Goal: Transaction & Acquisition: Download file/media

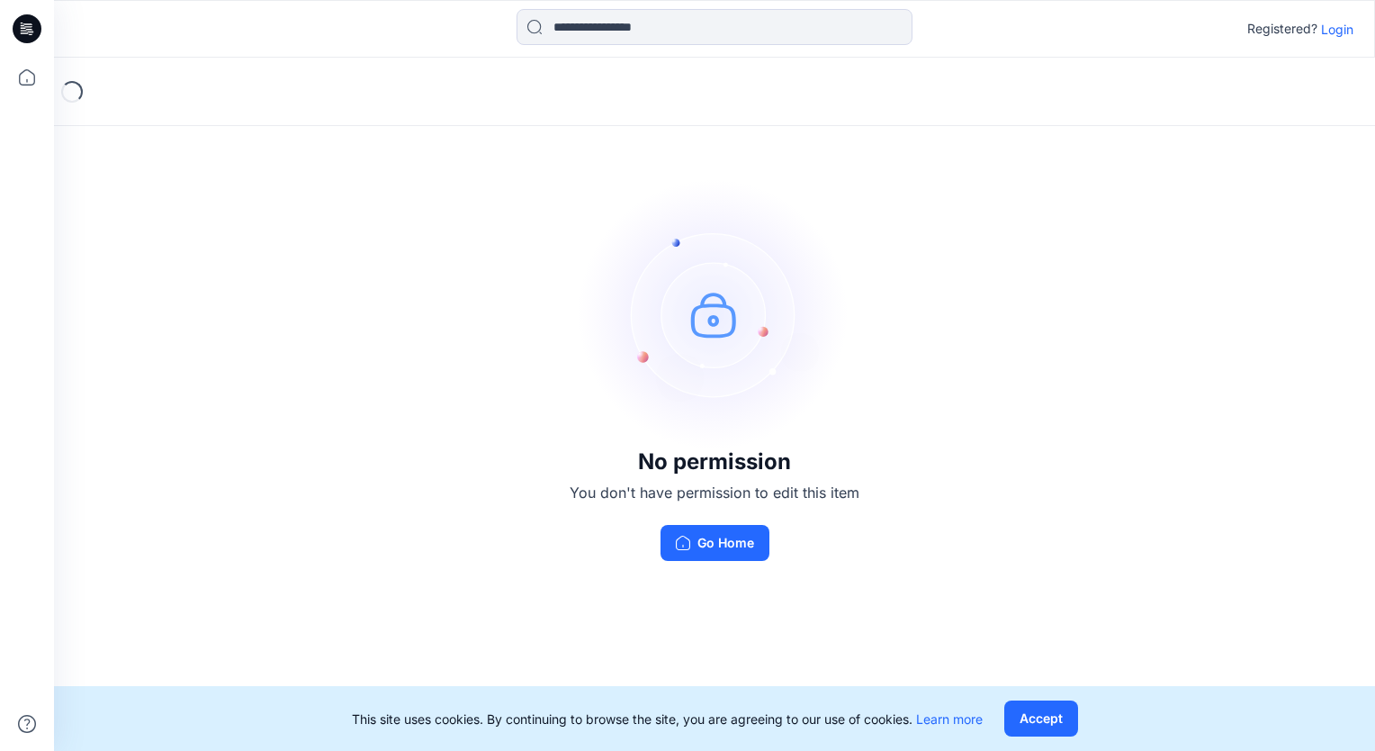
click at [1334, 30] on p "Login" at bounding box center [1337, 29] width 32 height 19
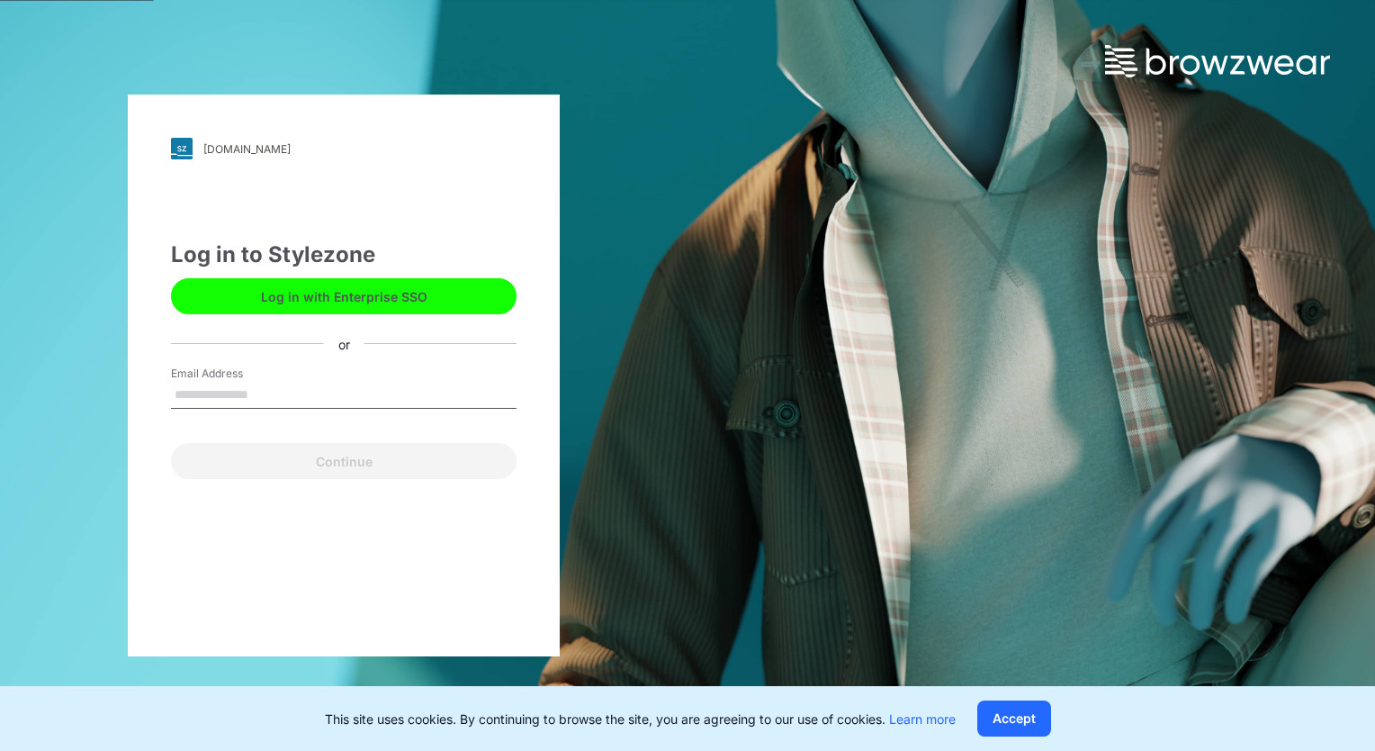
drag, startPoint x: 379, startPoint y: 286, endPoint x: 419, endPoint y: 341, distance: 68.2
click at [379, 286] on button "Log in with Enterprise SSO" at bounding box center [344, 296] width 346 height 36
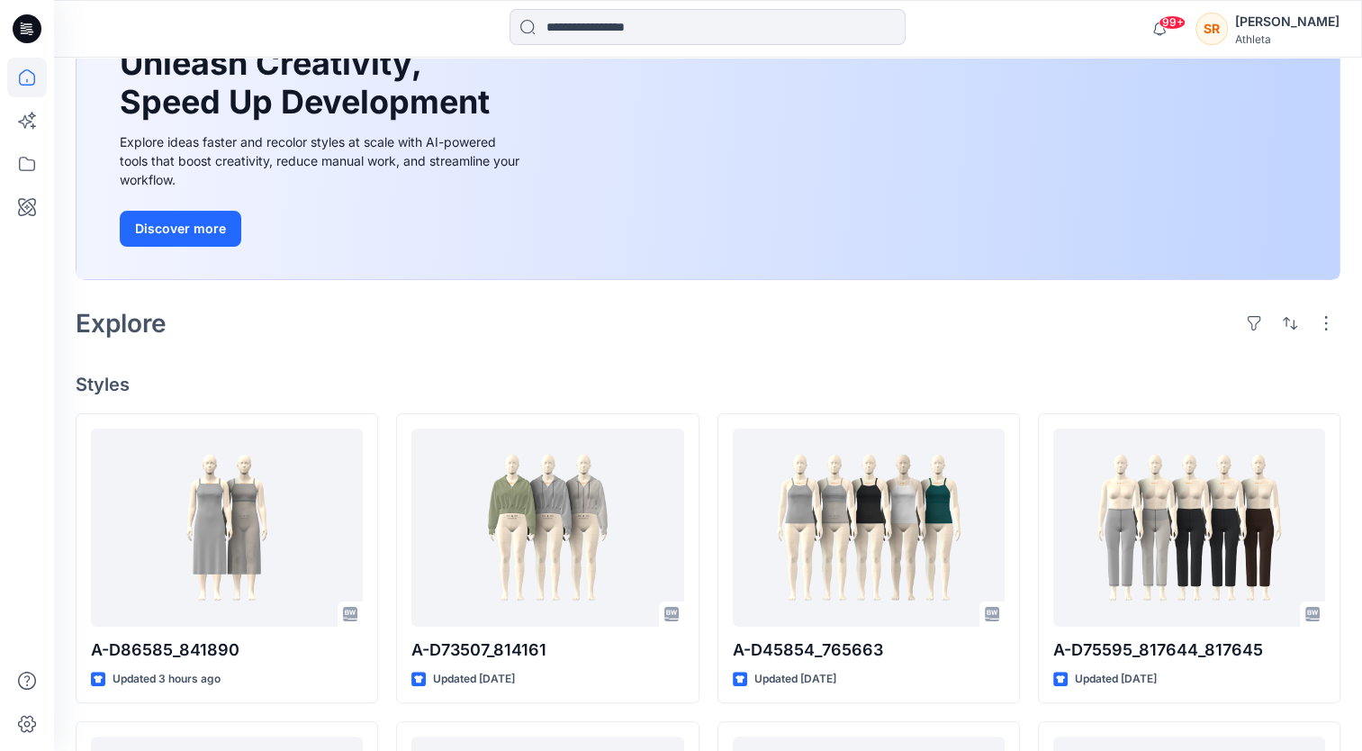
scroll to position [360, 0]
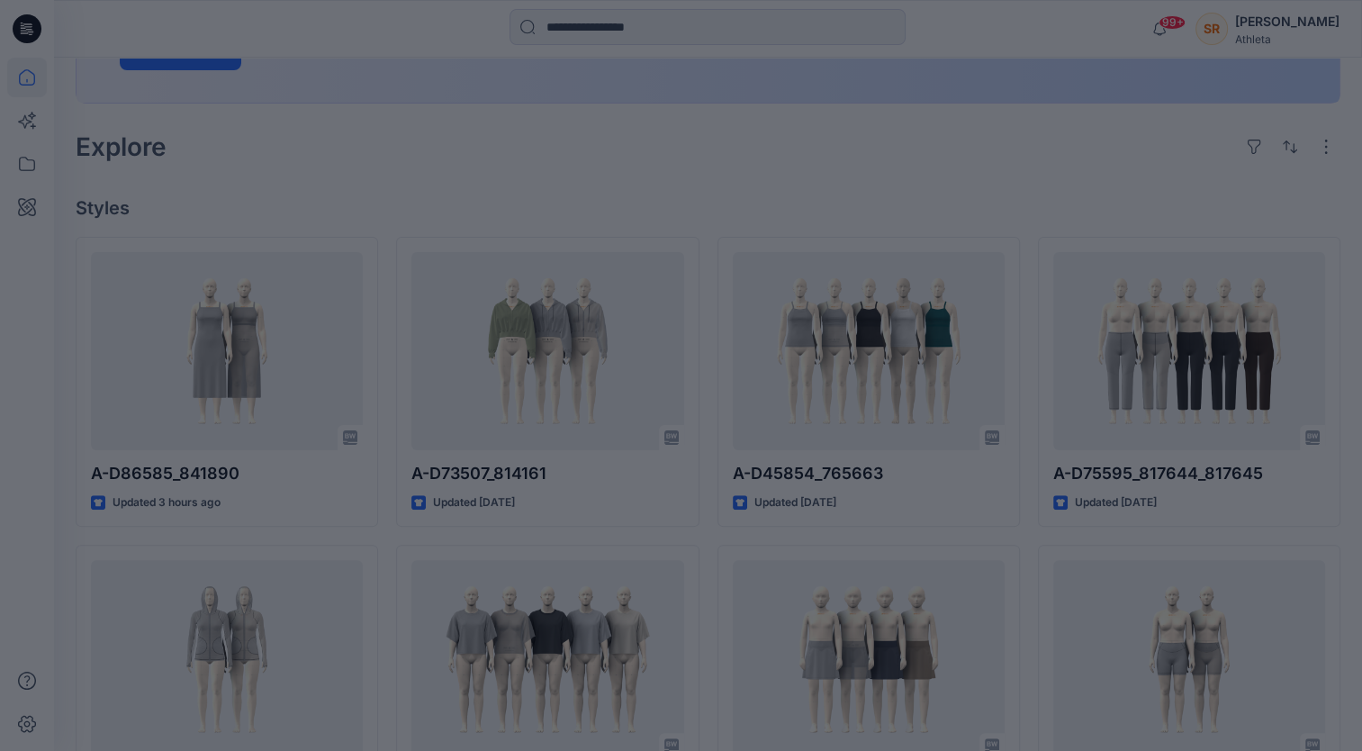
click at [711, 495] on div at bounding box center [681, 375] width 1362 height 751
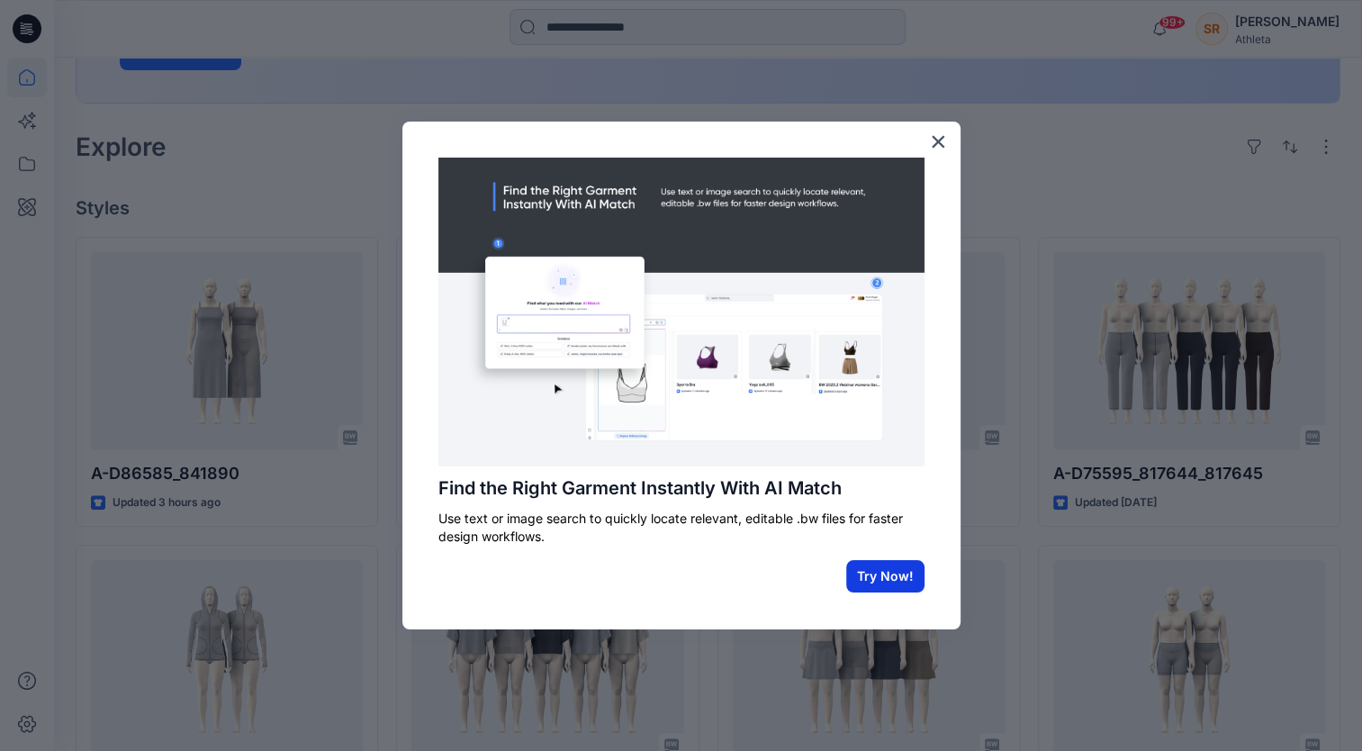
click at [879, 576] on button "Try Now!" at bounding box center [885, 576] width 78 height 32
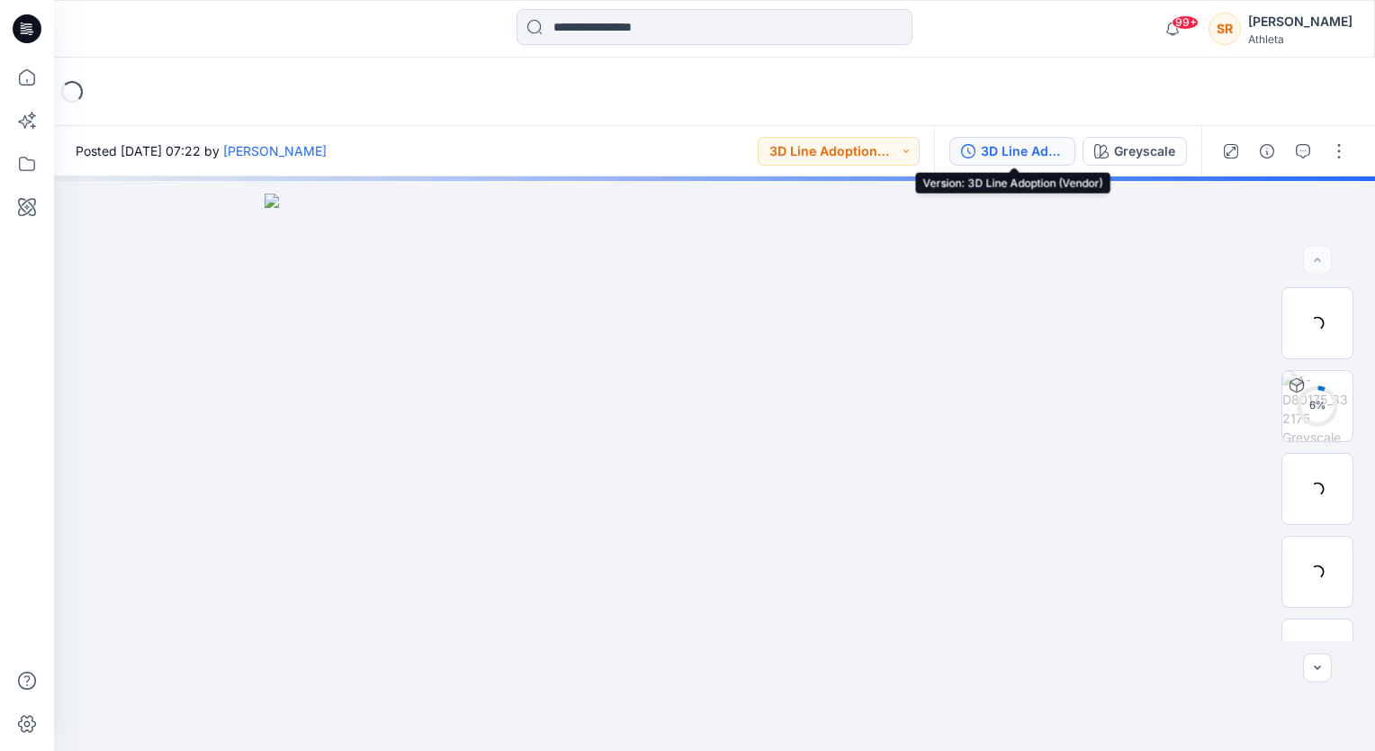
click at [1007, 153] on div "3D Line Adoption (Vendor)" at bounding box center [1022, 151] width 83 height 20
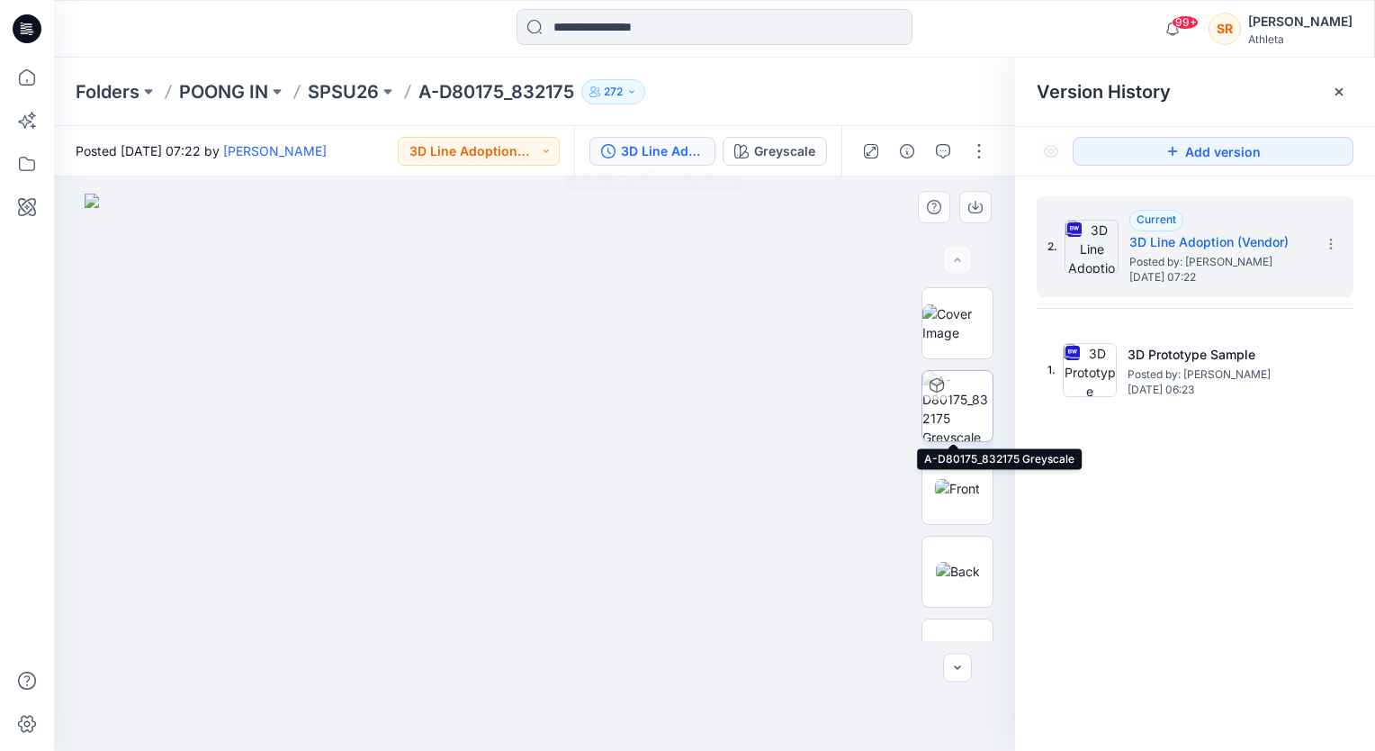
click at [930, 392] on icon at bounding box center [937, 385] width 14 height 14
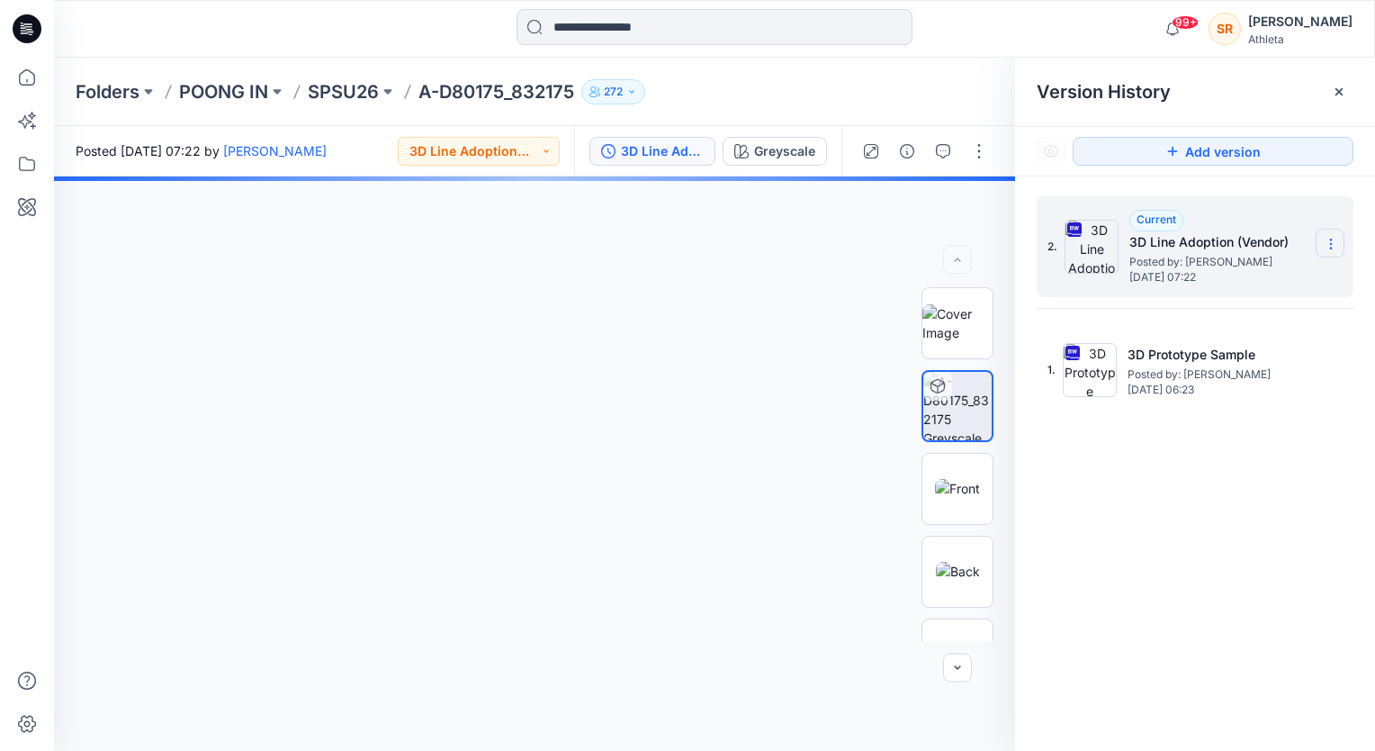
click at [1331, 245] on icon at bounding box center [1331, 244] width 14 height 14
click at [1329, 236] on section at bounding box center [1330, 243] width 29 height 29
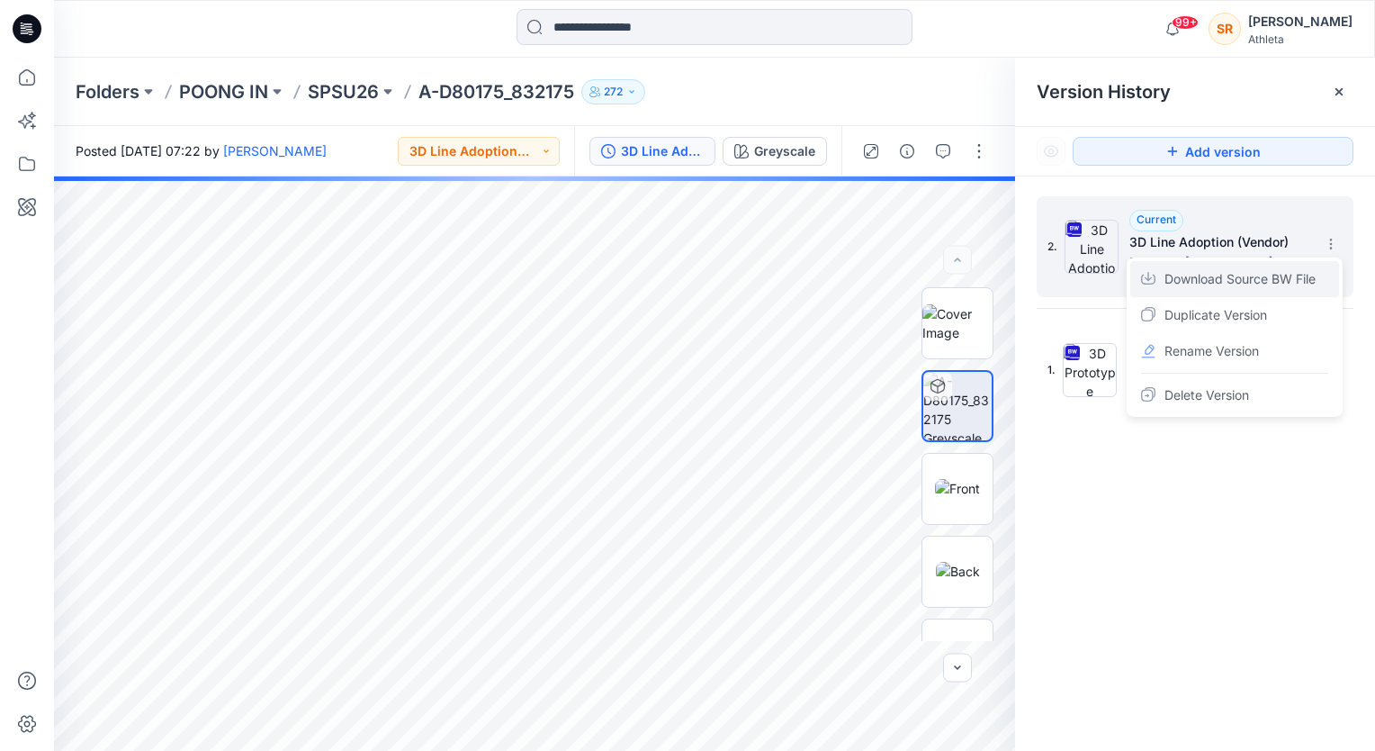
click at [1204, 279] on span "Download Source BW File" at bounding box center [1240, 279] width 151 height 22
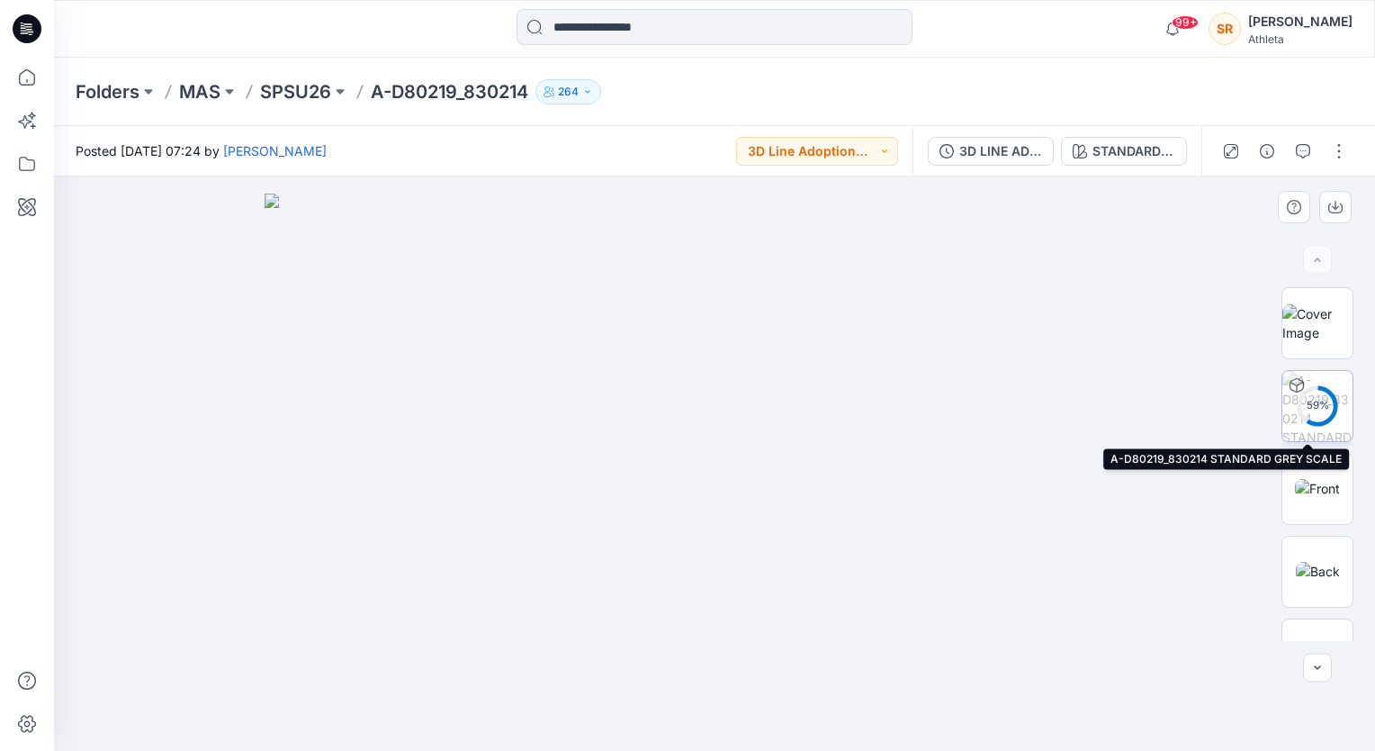
click at [1296, 387] on icon at bounding box center [1317, 405] width 43 height 43
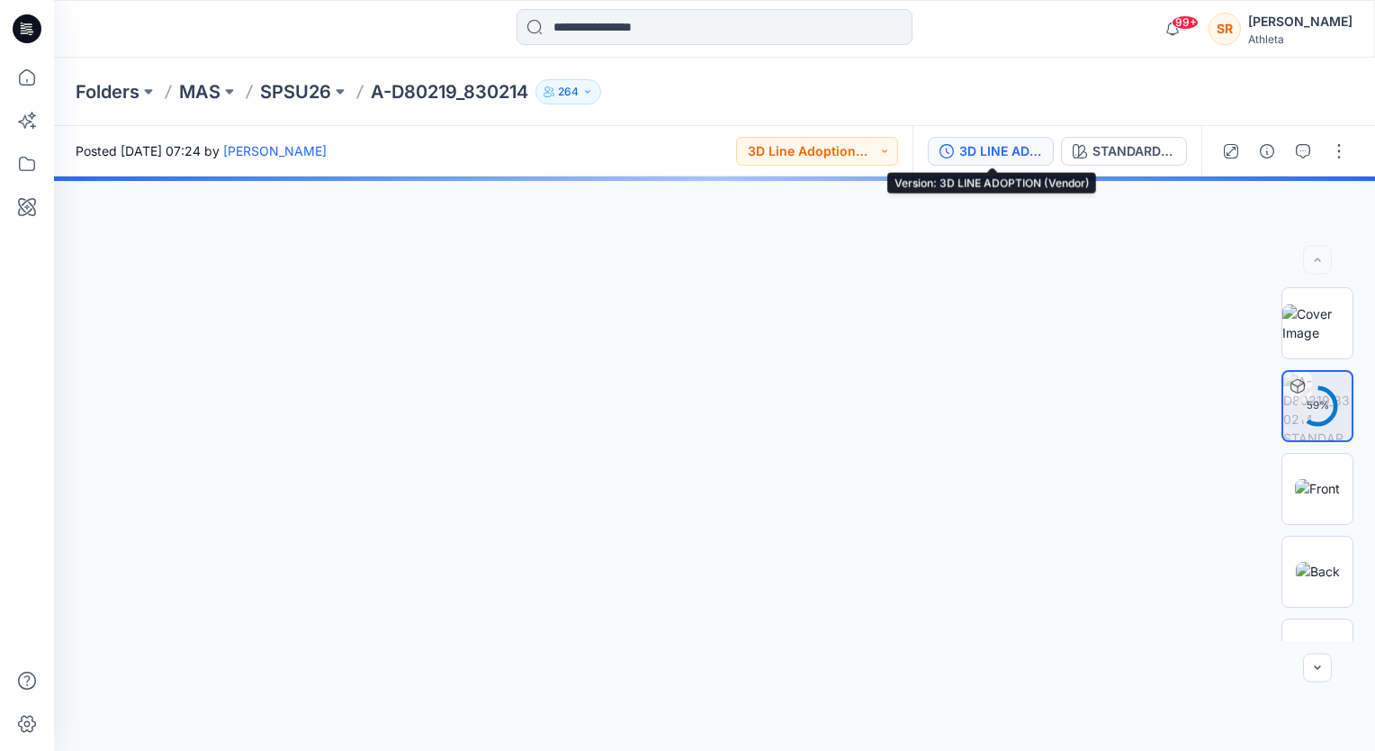
click at [1007, 149] on div "3D LINE ADOPTION (Vendor)" at bounding box center [1001, 151] width 83 height 20
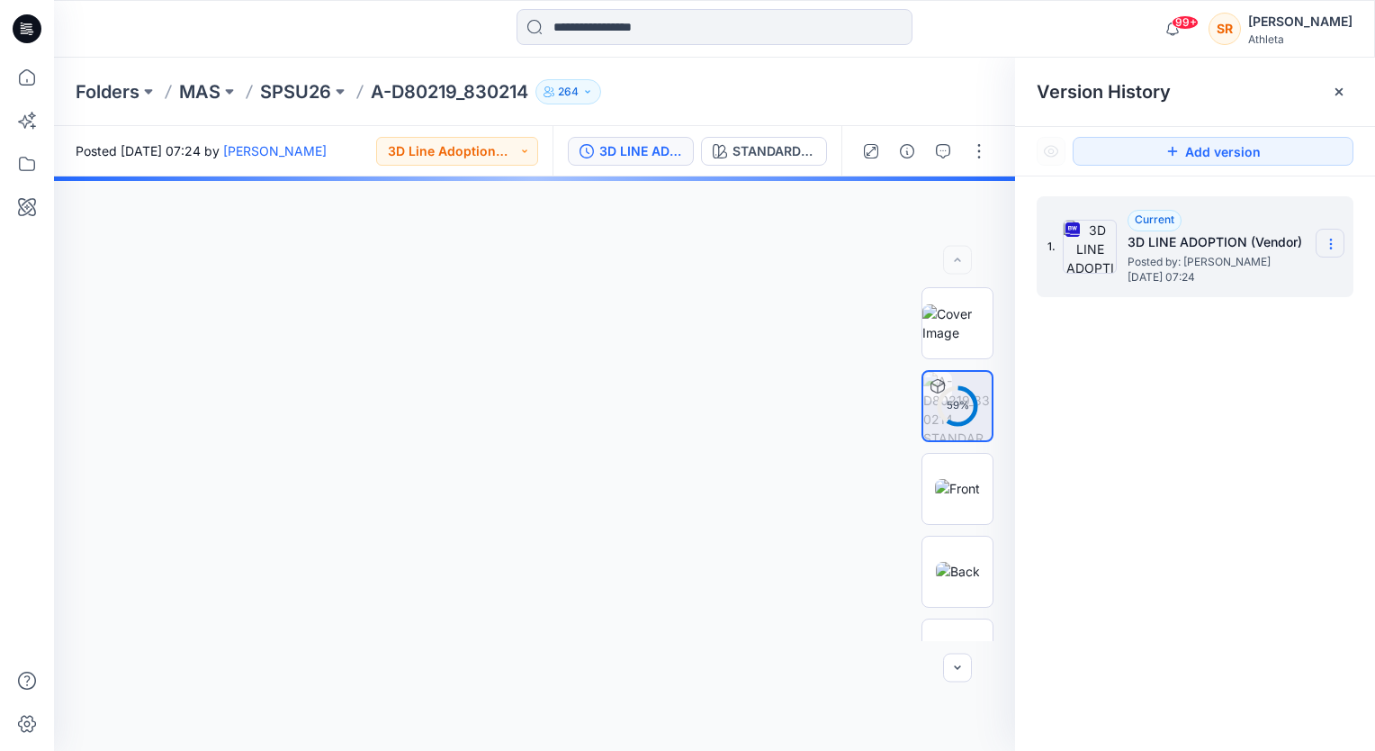
click at [1331, 244] on icon at bounding box center [1330, 244] width 1 height 1
click at [1231, 281] on span "Download Source BW File" at bounding box center [1240, 279] width 151 height 22
